Goal: Transaction & Acquisition: Book appointment/travel/reservation

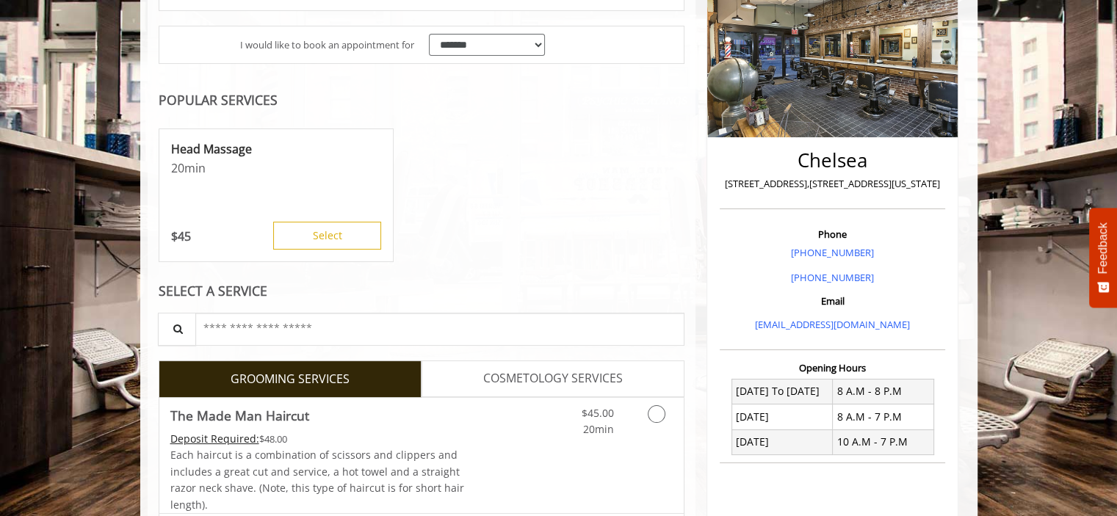
scroll to position [294, 0]
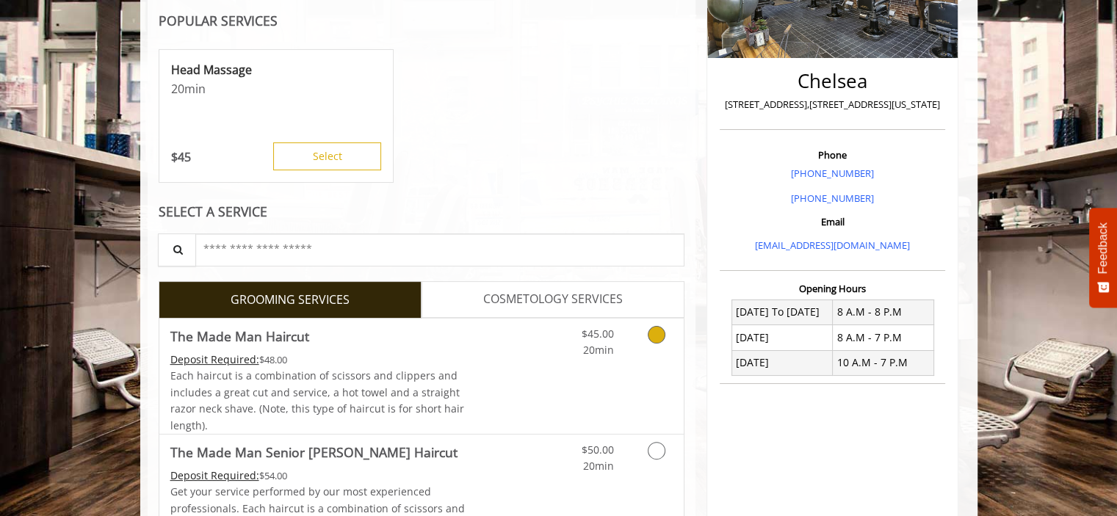
click at [573, 352] on link "$45.00 20min" at bounding box center [582, 339] width 61 height 40
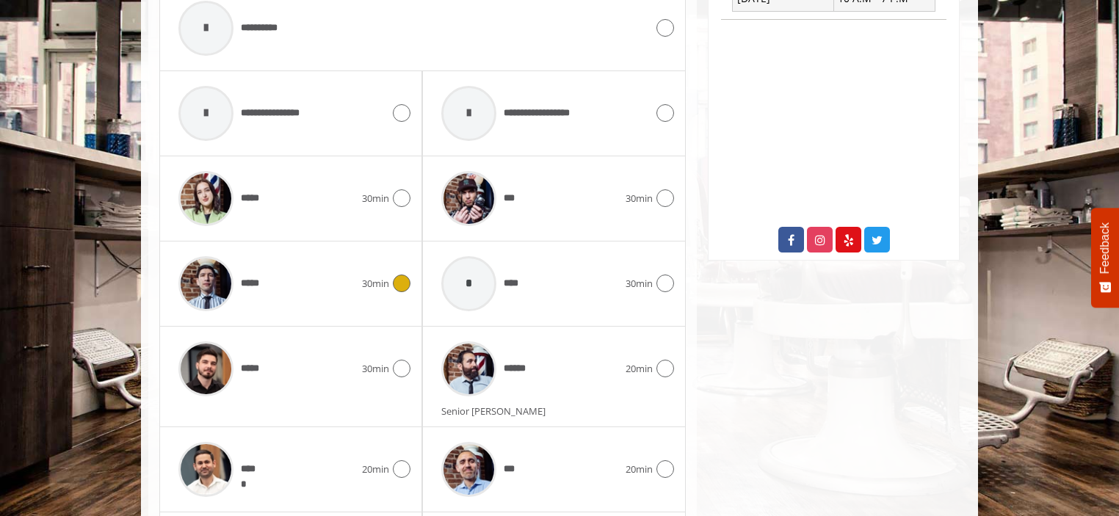
scroll to position [731, 0]
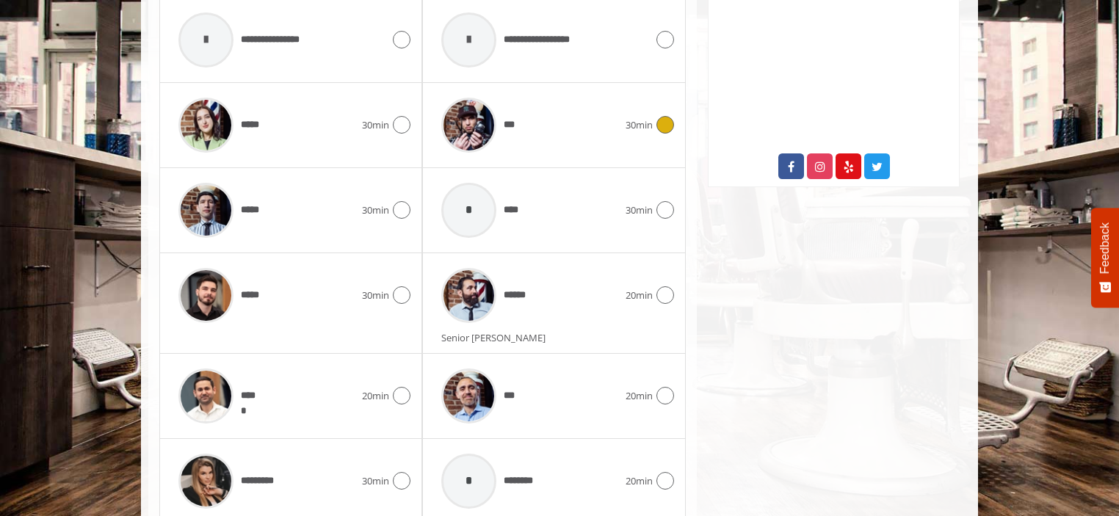
click at [641, 134] on div "*** 30min" at bounding box center [553, 125] width 239 height 70
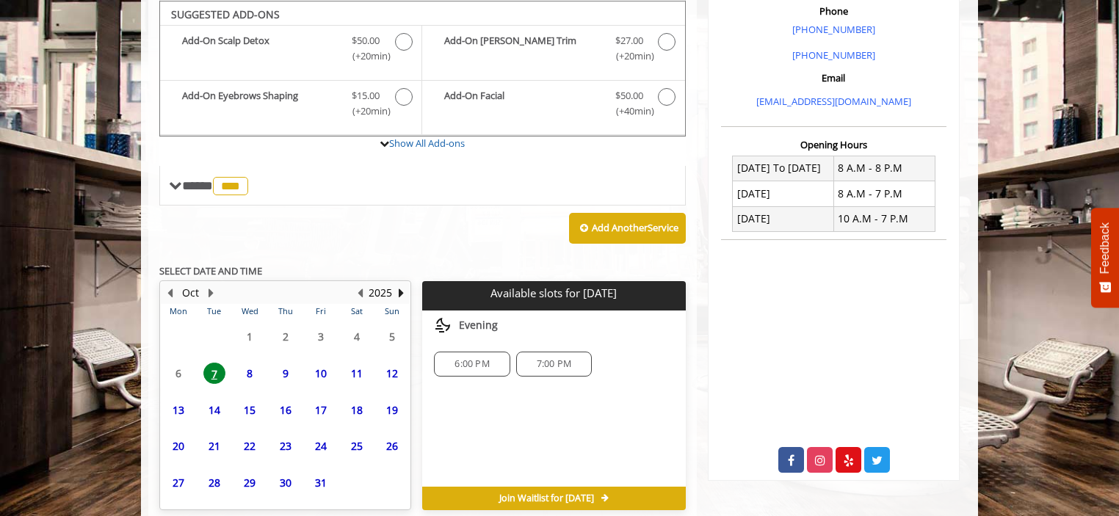
scroll to position [501, 0]
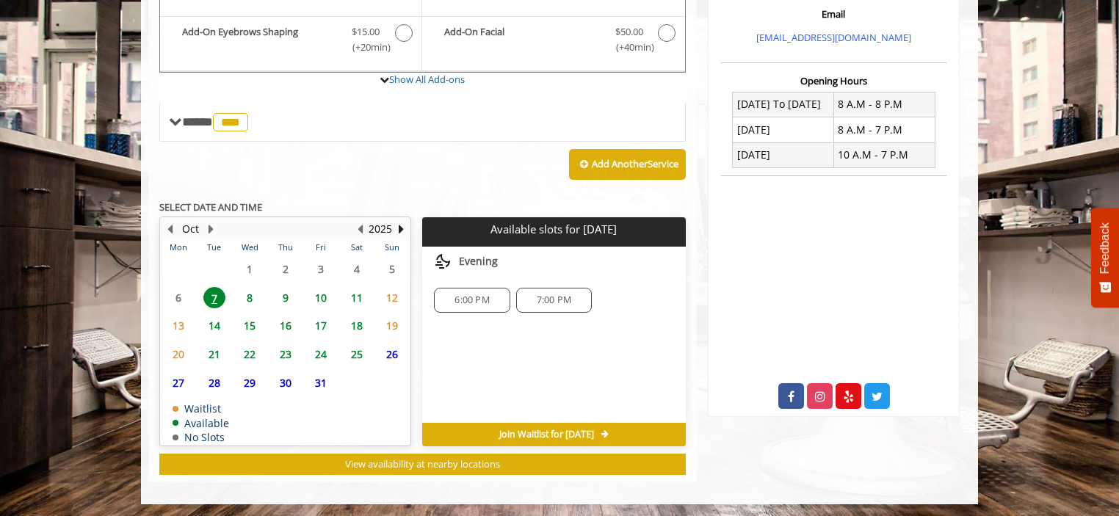
click at [249, 296] on span "8" at bounding box center [250, 297] width 22 height 21
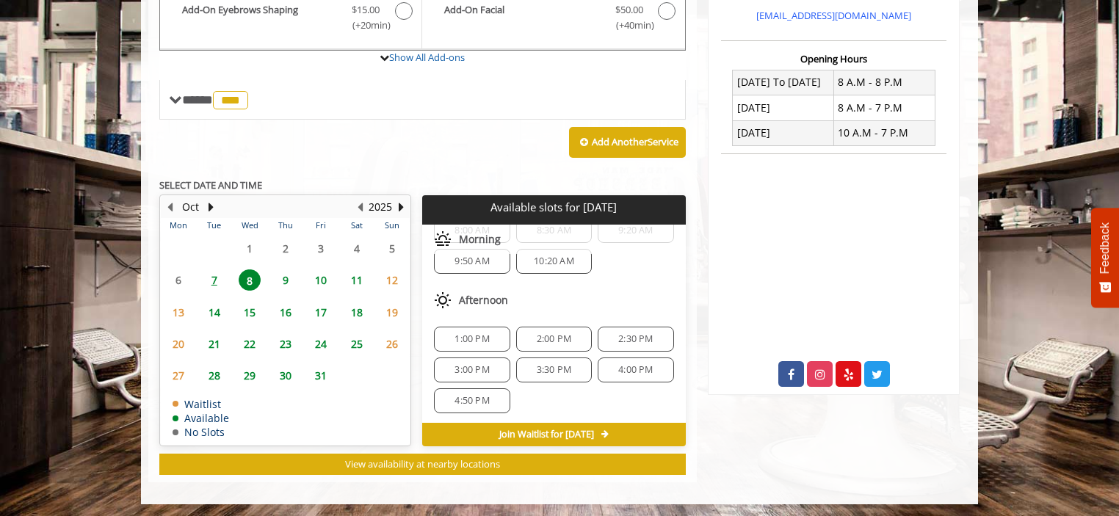
scroll to position [73, 0]
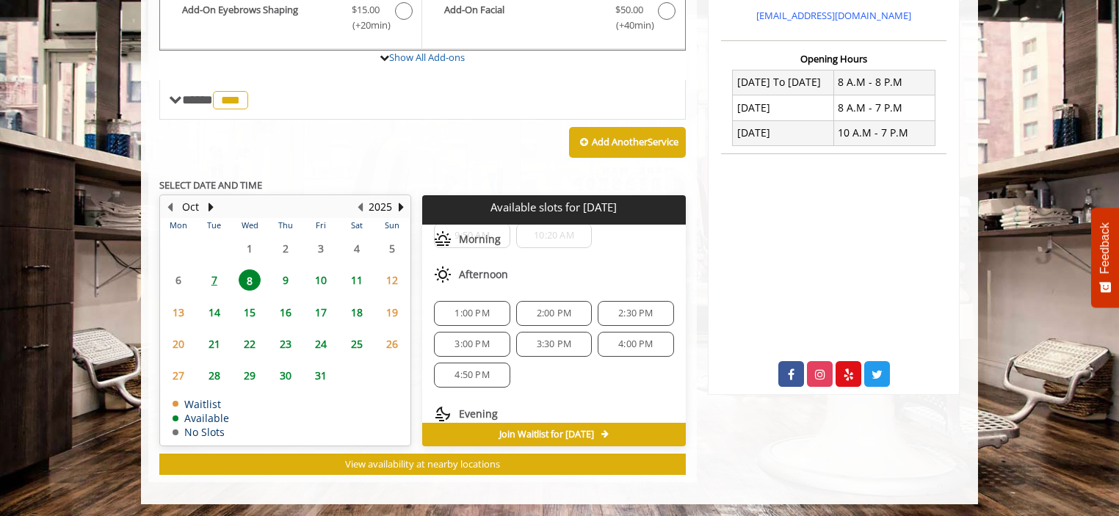
click at [461, 308] on span "1:00 PM" at bounding box center [471, 314] width 35 height 12
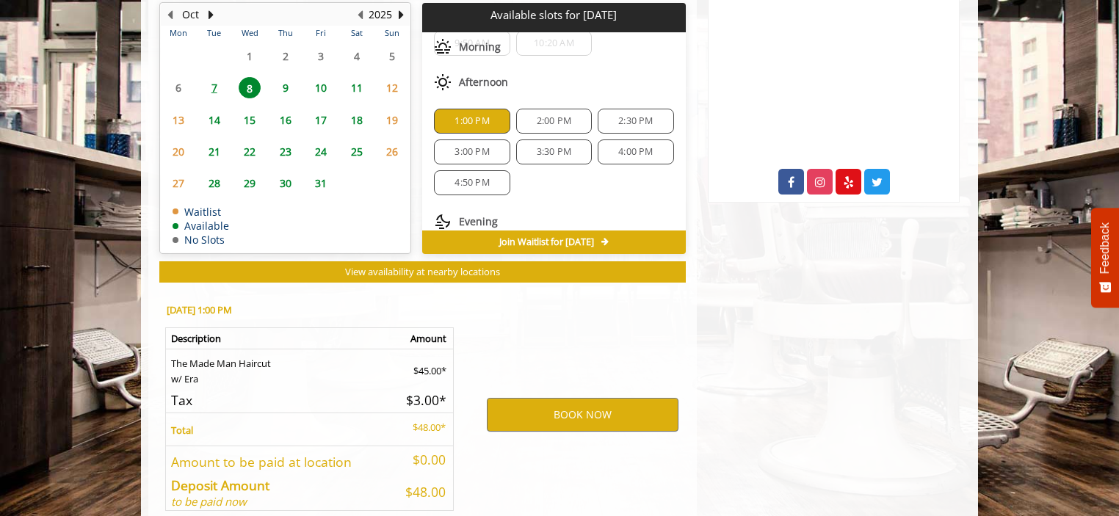
scroll to position [788, 0]
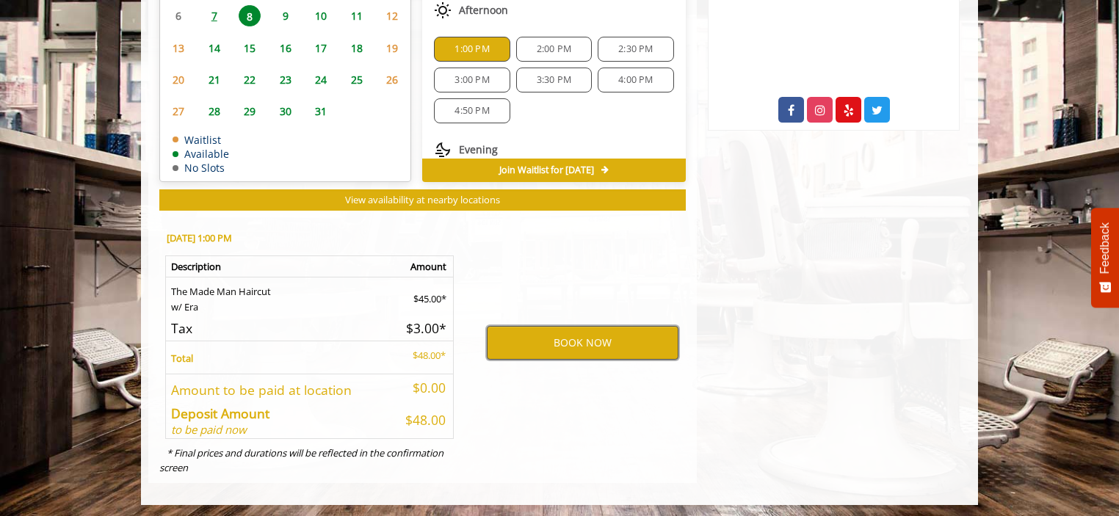
click at [526, 337] on button "BOOK NOW" at bounding box center [583, 343] width 192 height 34
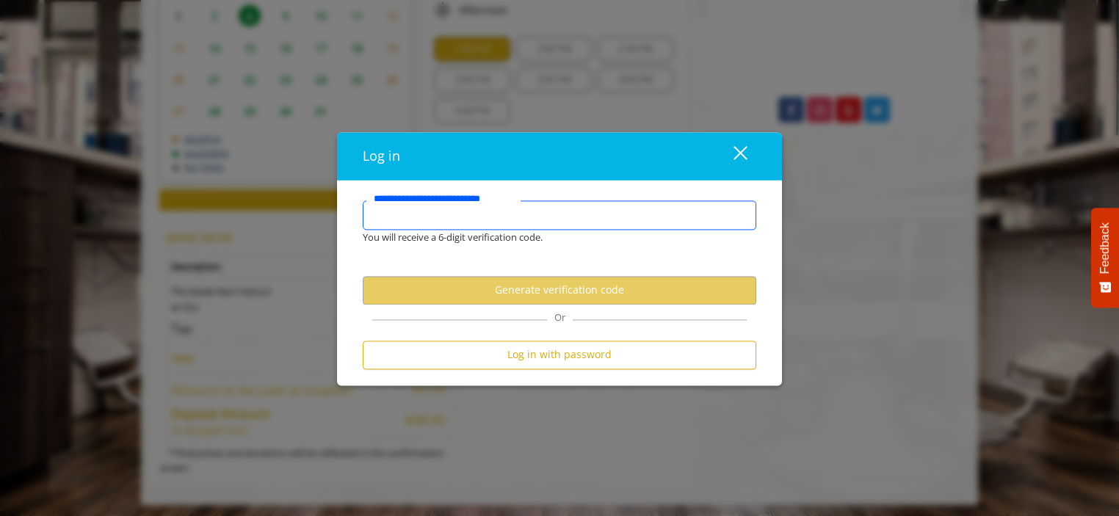
click at [507, 222] on input "**********" at bounding box center [560, 214] width 394 height 29
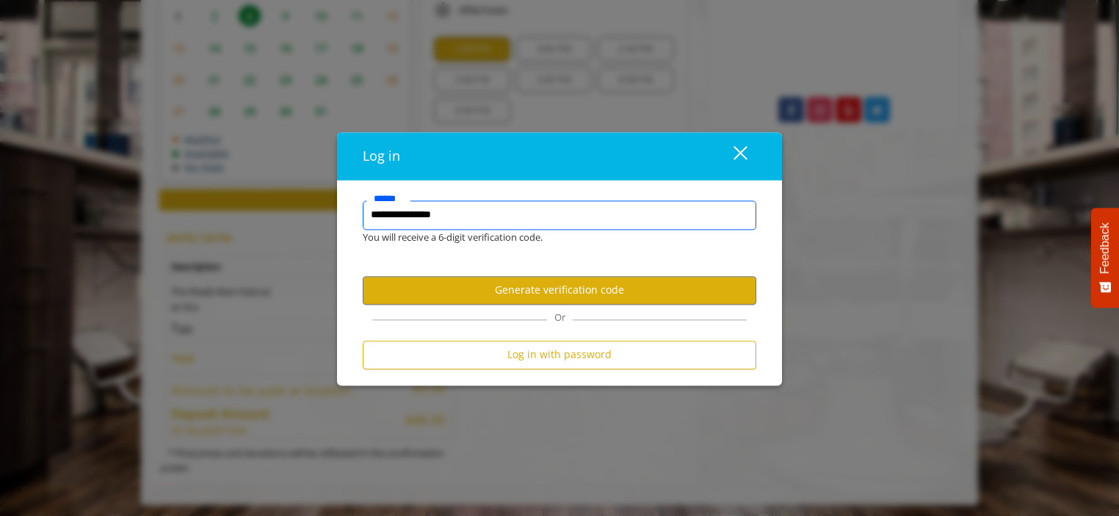
type input "**********"
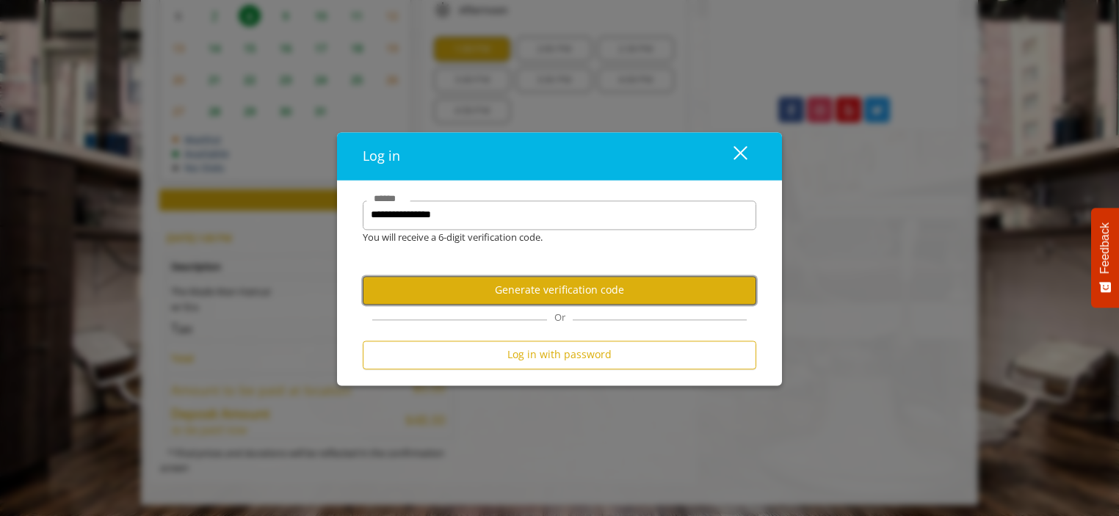
click at [549, 290] on button "Generate verification code" at bounding box center [560, 290] width 394 height 29
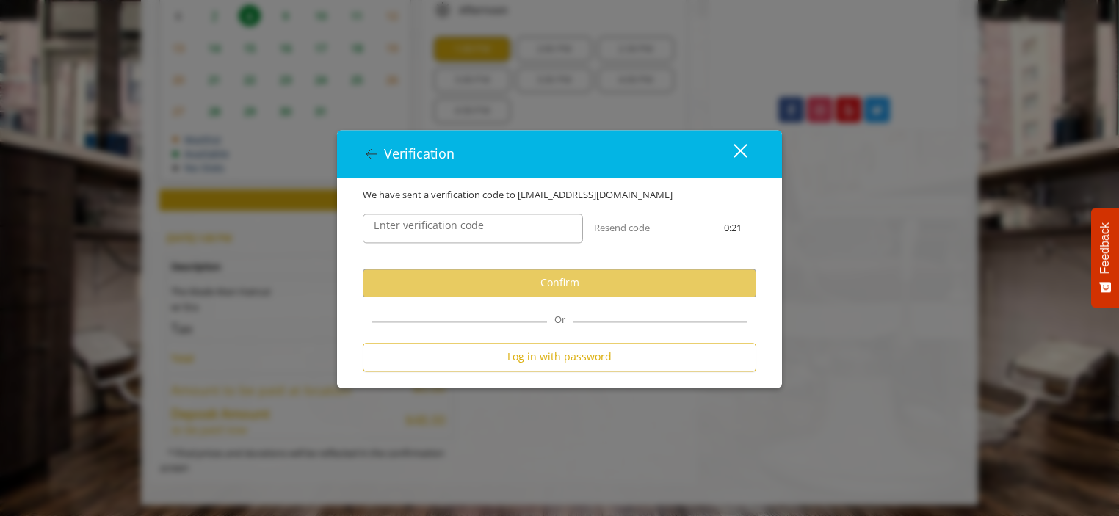
click at [482, 223] on label "Enter verification code" at bounding box center [428, 225] width 125 height 16
click at [482, 223] on input "Enter verification code" at bounding box center [473, 228] width 220 height 29
paste input "******"
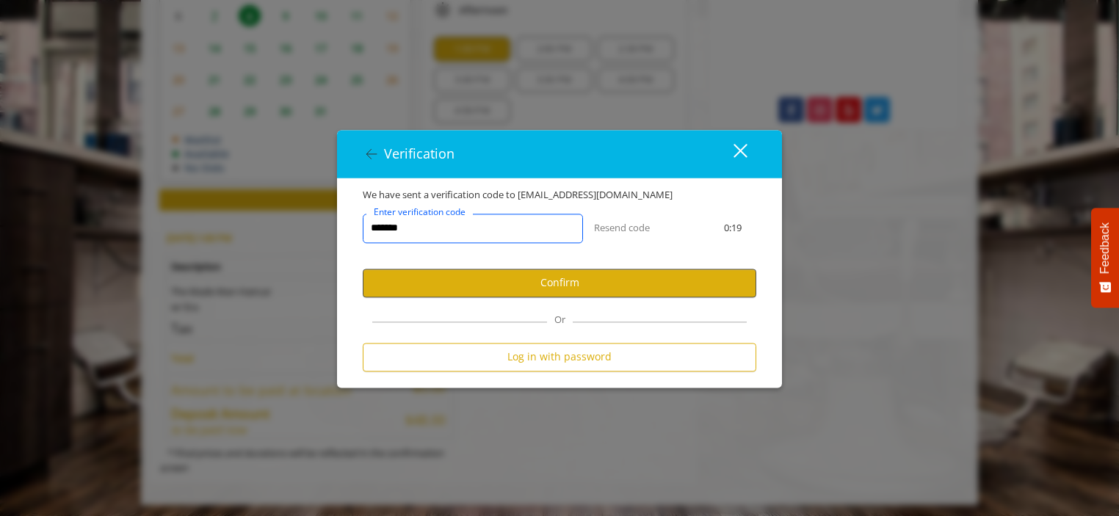
type input "******"
click at [511, 288] on button "Confirm" at bounding box center [560, 283] width 394 height 29
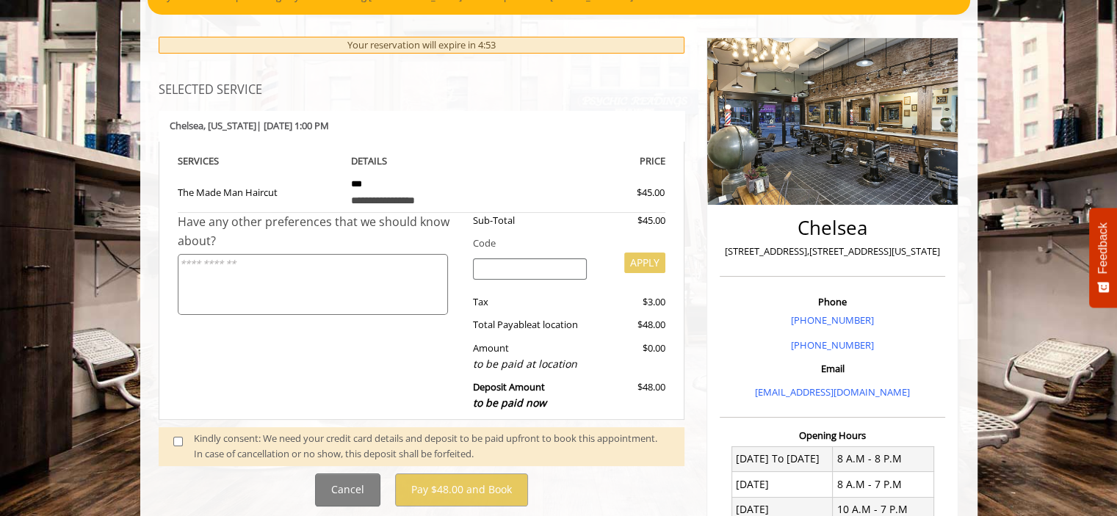
scroll to position [367, 0]
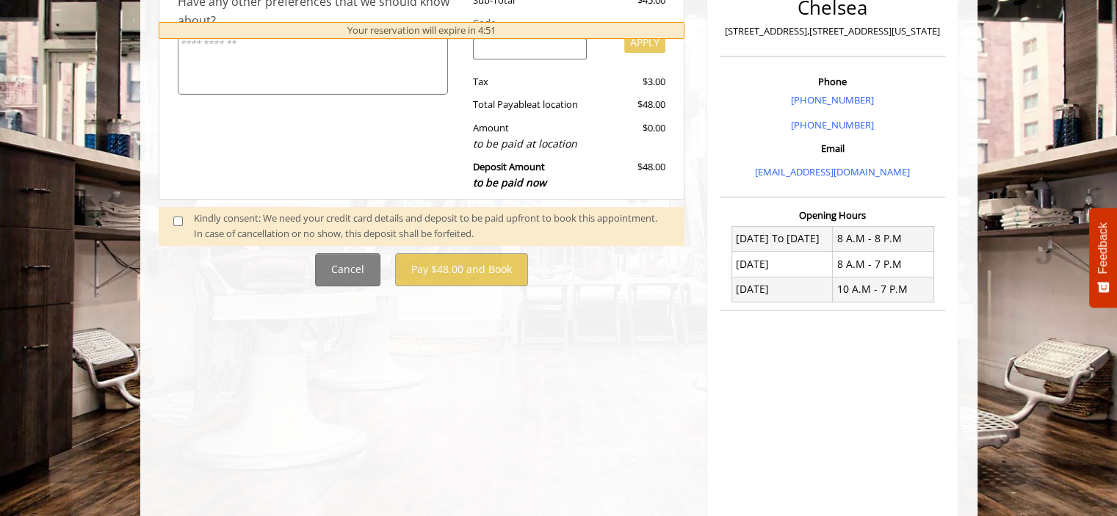
click at [185, 222] on span at bounding box center [183, 226] width 43 height 31
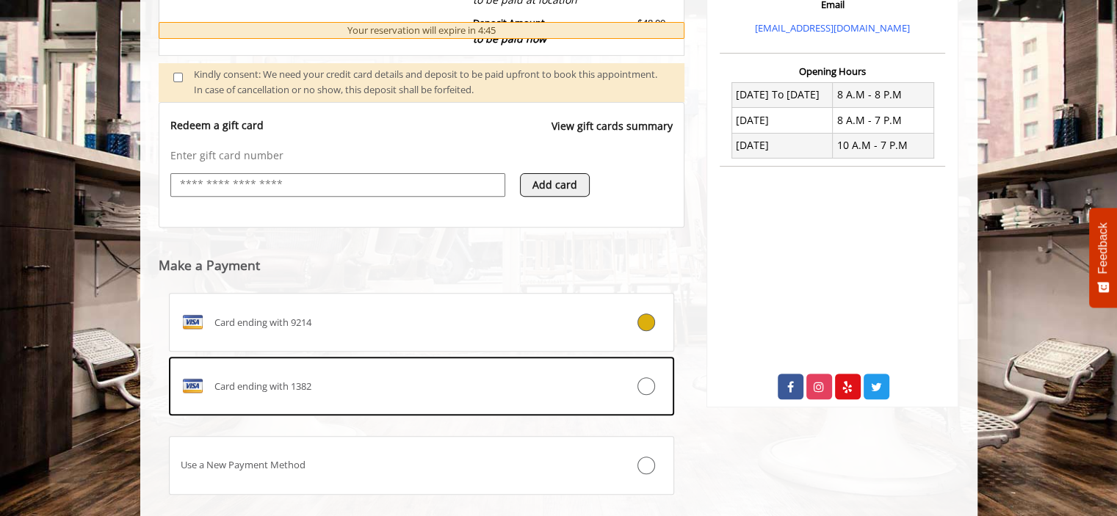
scroll to position [591, 0]
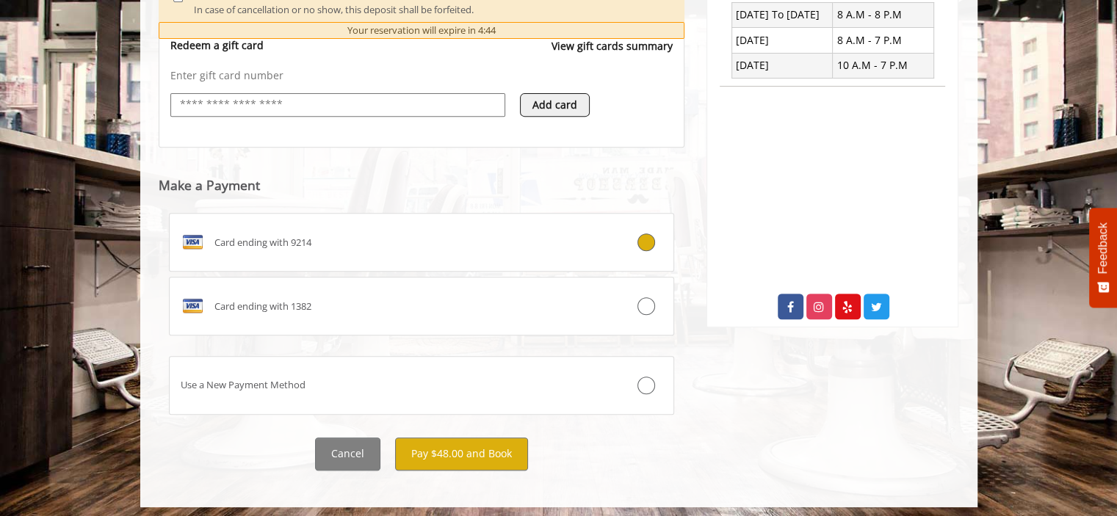
click at [247, 240] on span "Card ending with 9214" at bounding box center [262, 242] width 97 height 15
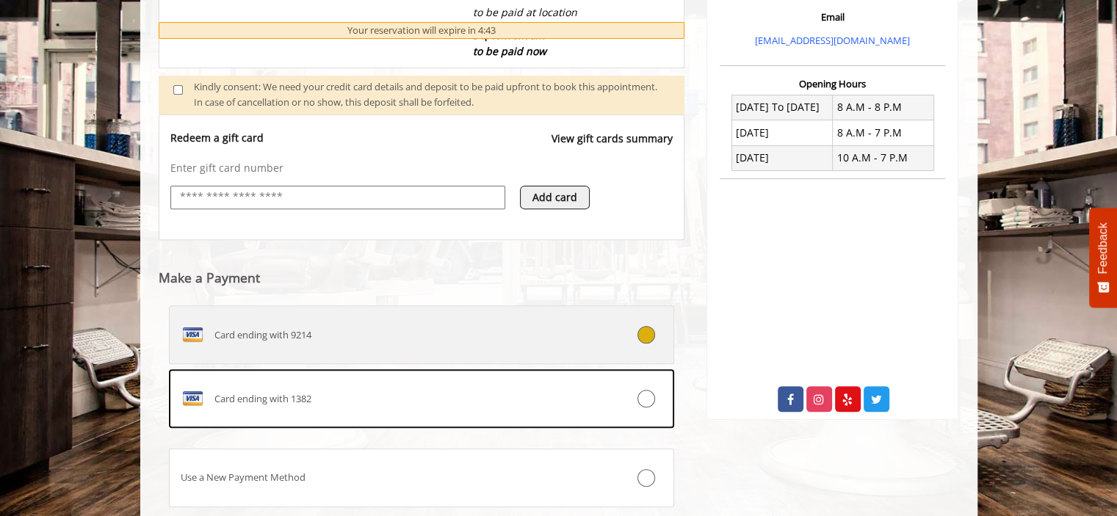
click at [311, 340] on span "Card ending with 9214" at bounding box center [262, 334] width 97 height 15
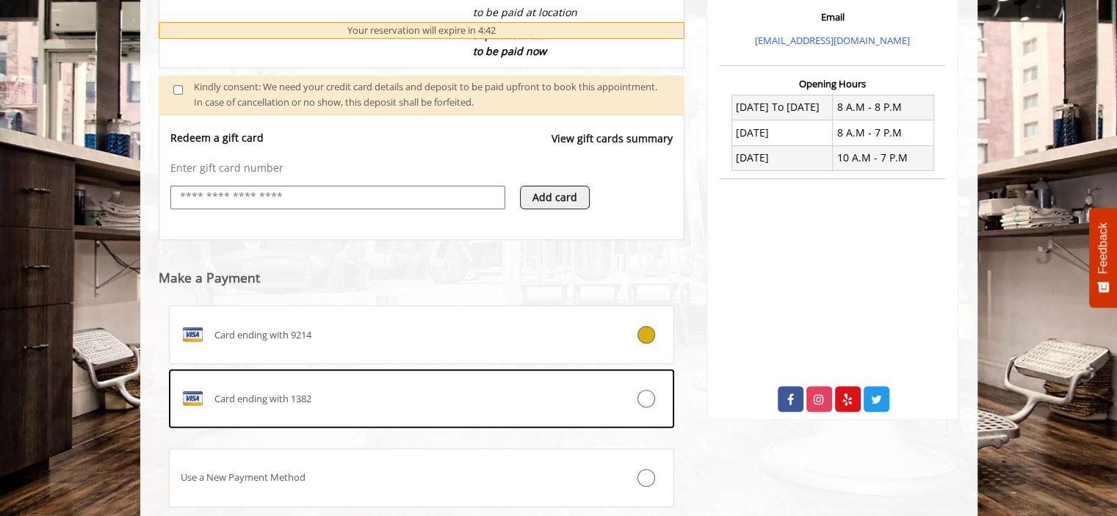
scroll to position [595, 0]
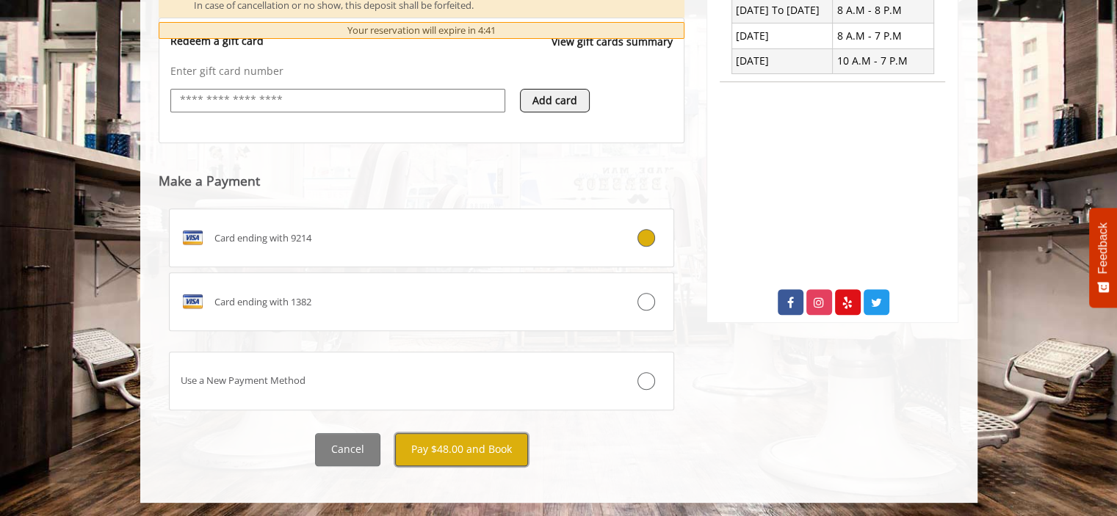
click at [428, 446] on button "Pay $48.00 and Book" at bounding box center [461, 449] width 133 height 33
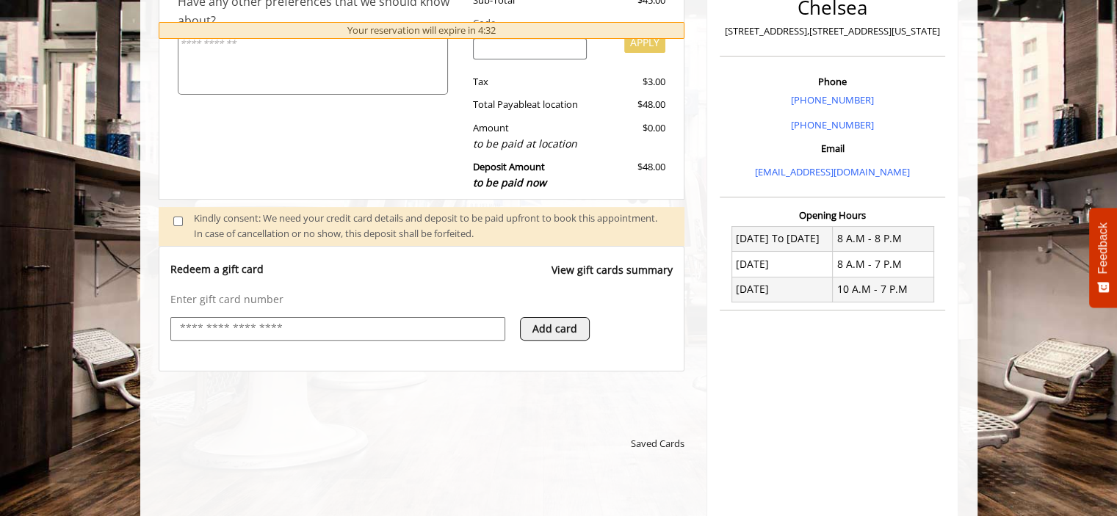
scroll to position [587, 0]
